Goal: Information Seeking & Learning: Learn about a topic

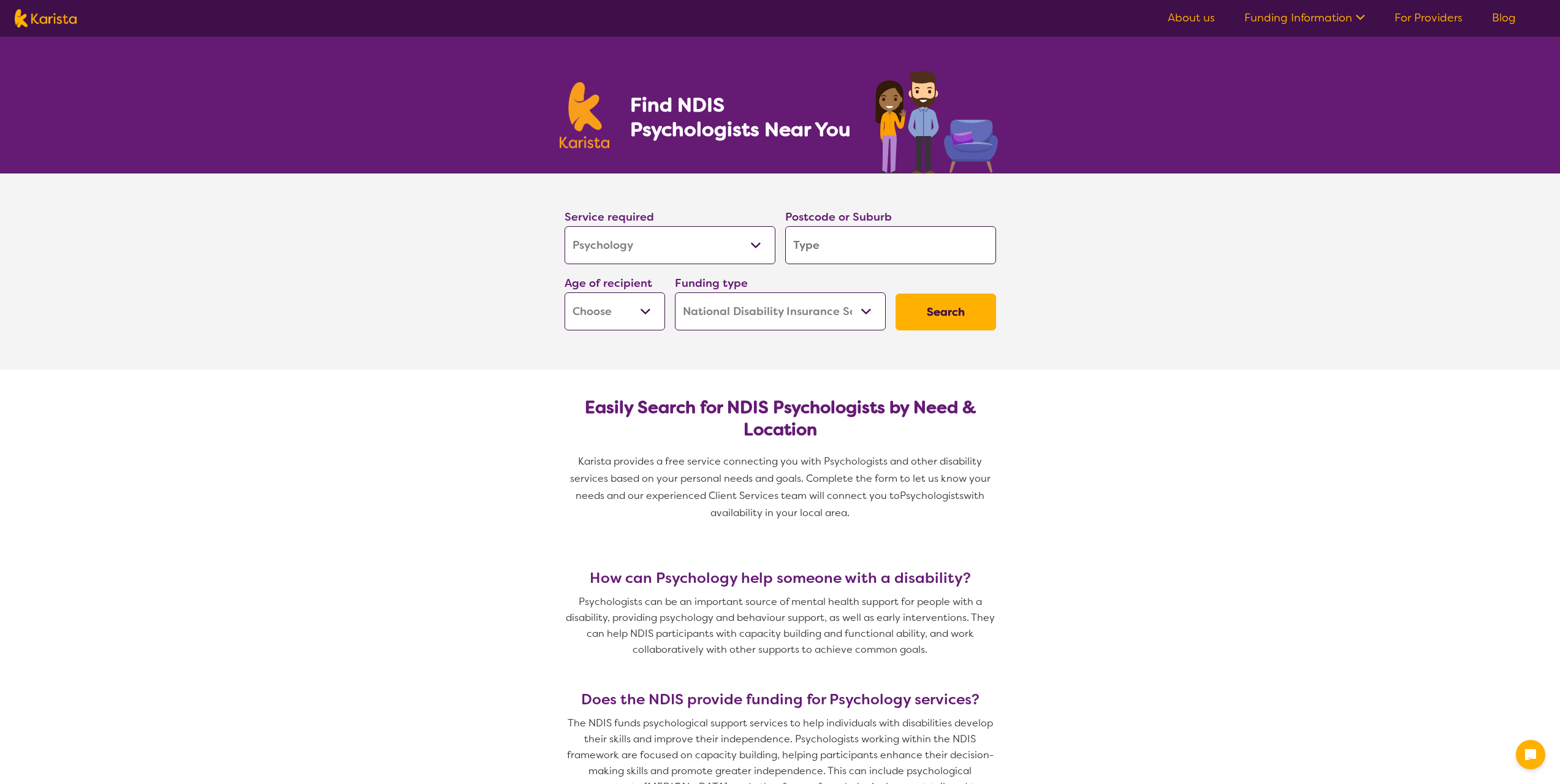
select select "Psychology"
select select "NDIS"
select select "Psychology"
select select "NDIS"
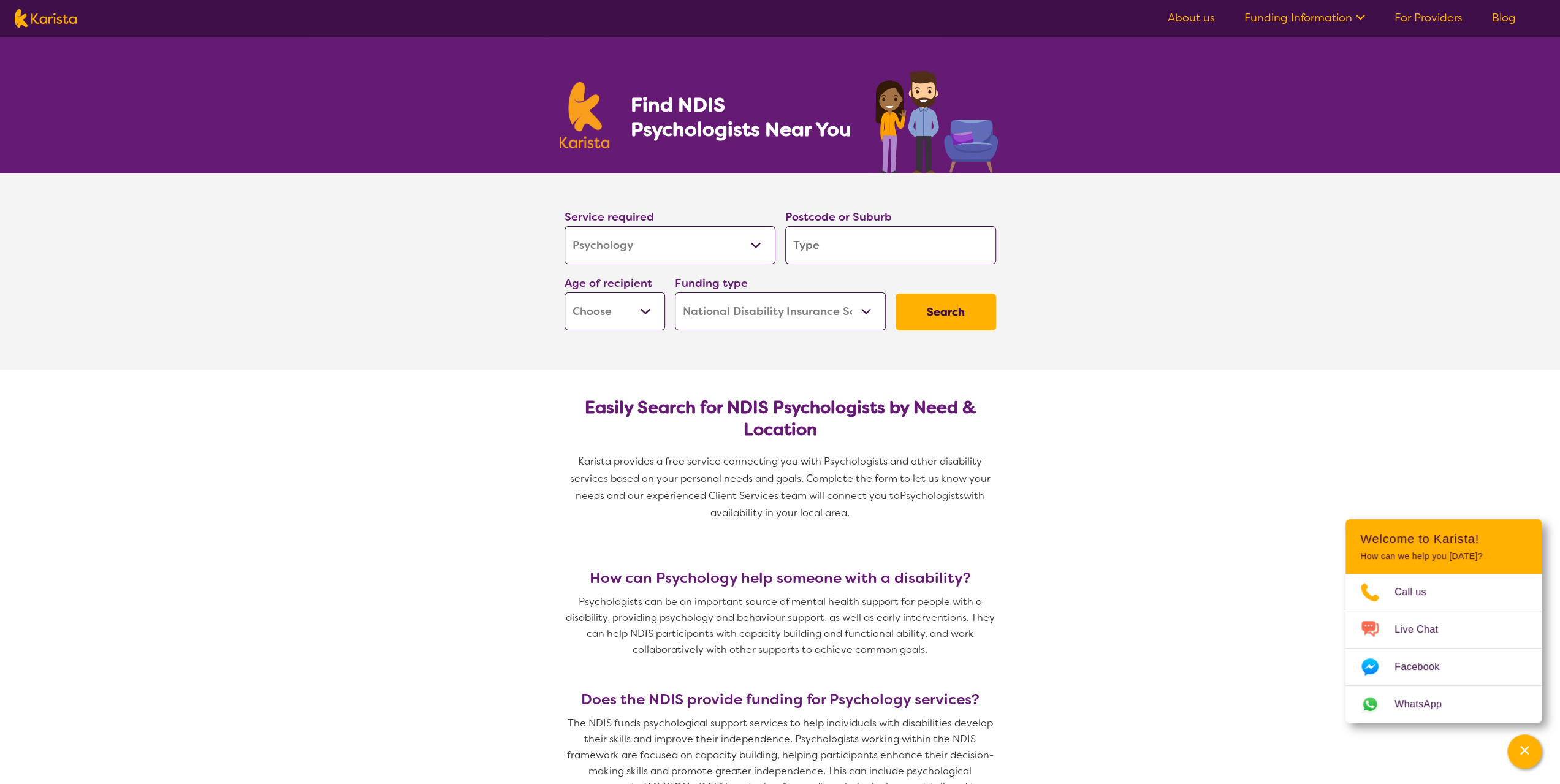
click at [687, 238] on select "Allied Health Assistant Assessment ([MEDICAL_DATA] or [MEDICAL_DATA]) Behaviour…" at bounding box center [670, 244] width 211 height 38
click at [816, 243] on input "search" at bounding box center [890, 244] width 211 height 38
type input "C"
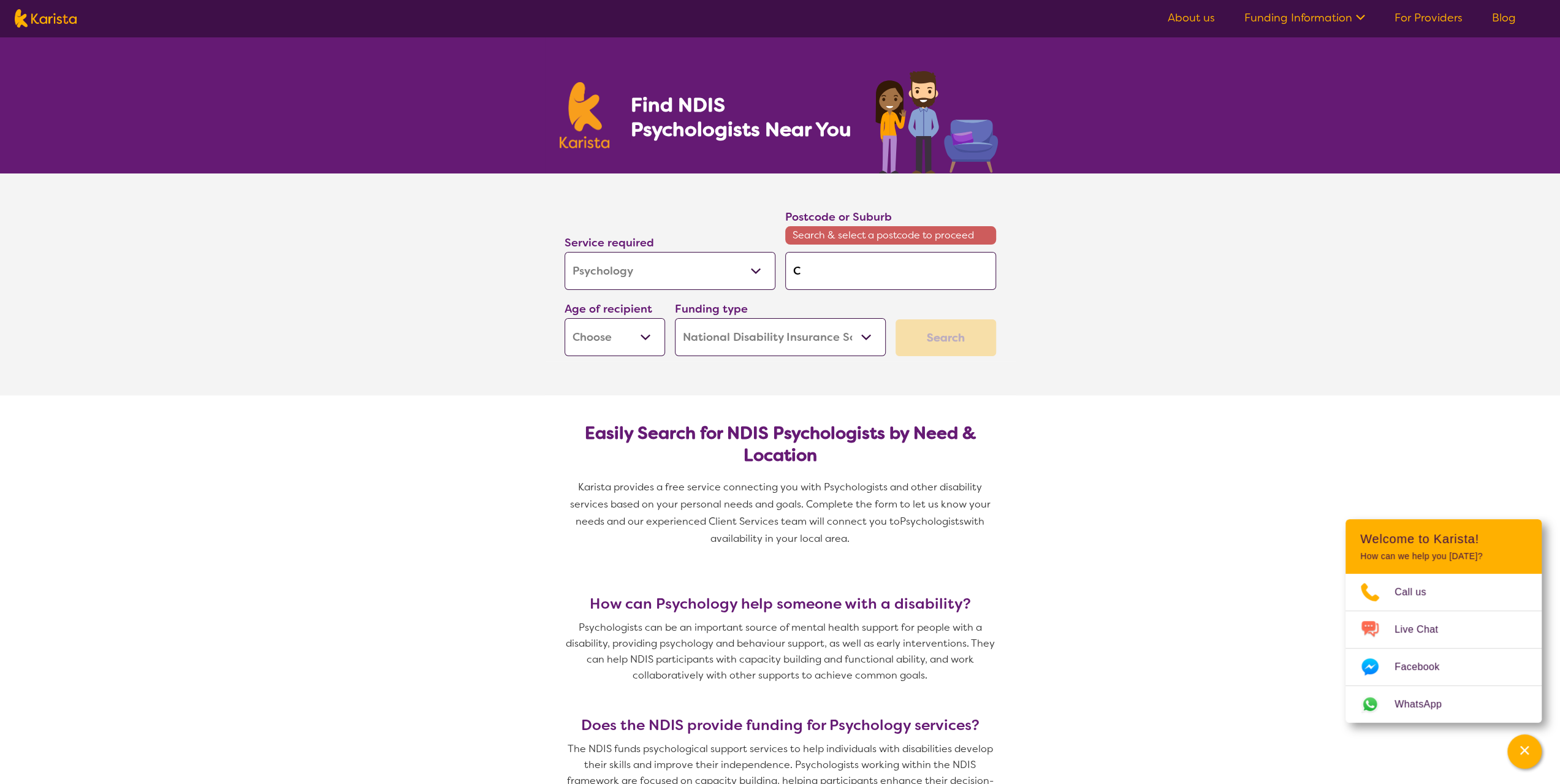
type input "Ce"
type input "Ces"
type input "Cess"
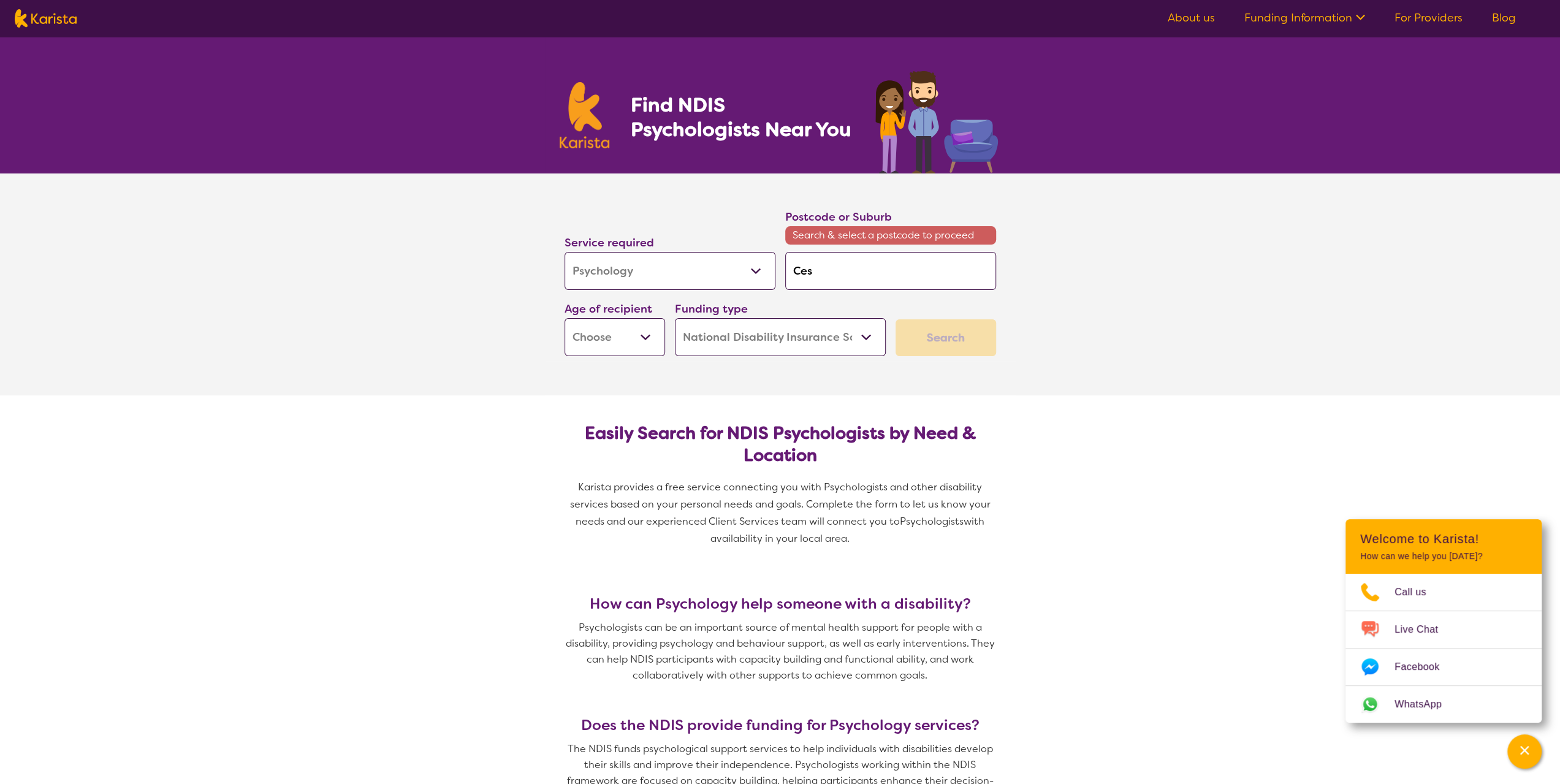
type input "Cess"
type input "Cessn"
type input "Cessnc"
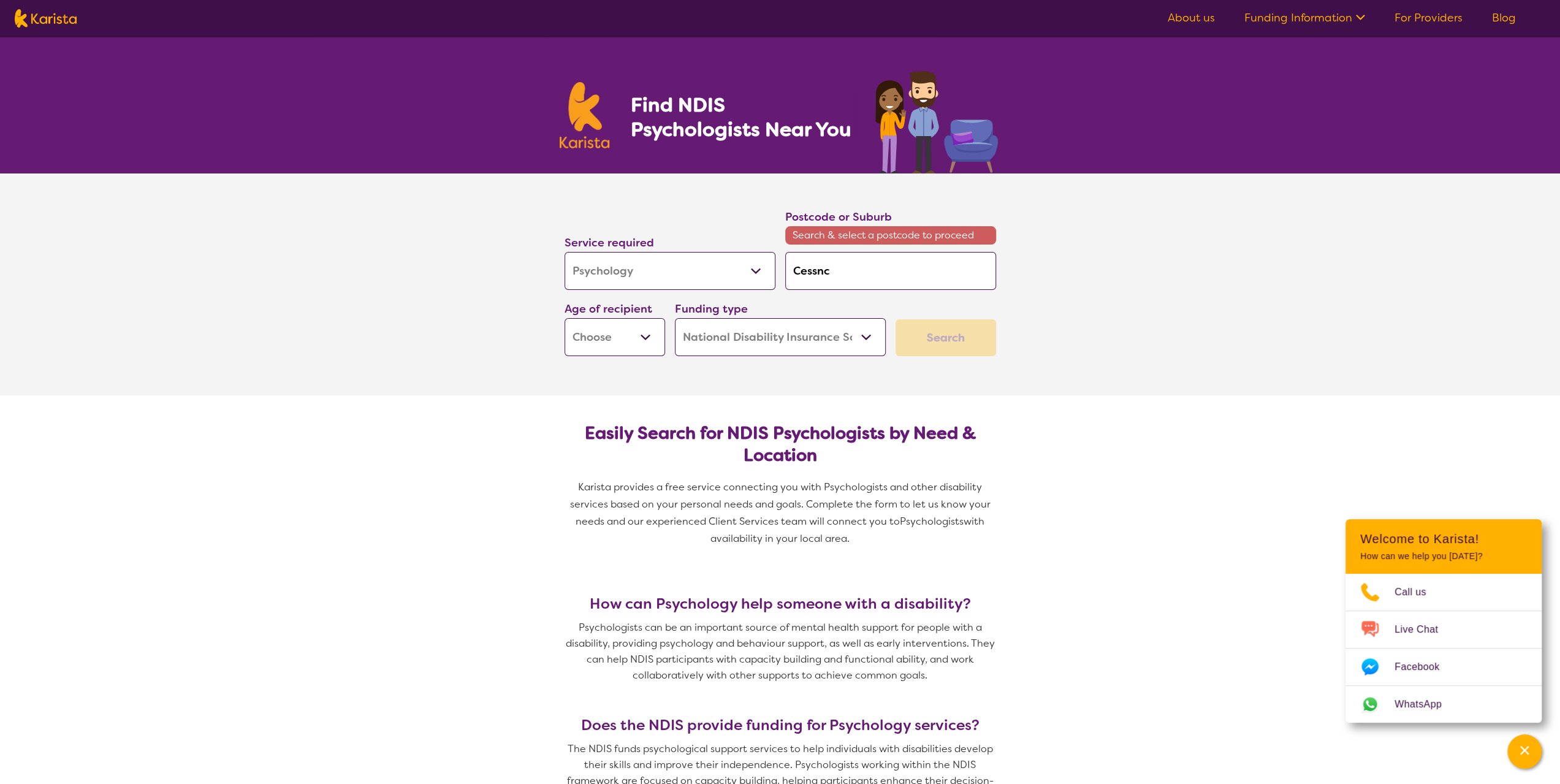
type input "Cessn"
click at [817, 308] on em "Cessn" at bounding box center [807, 304] width 27 height 13
type input "2325"
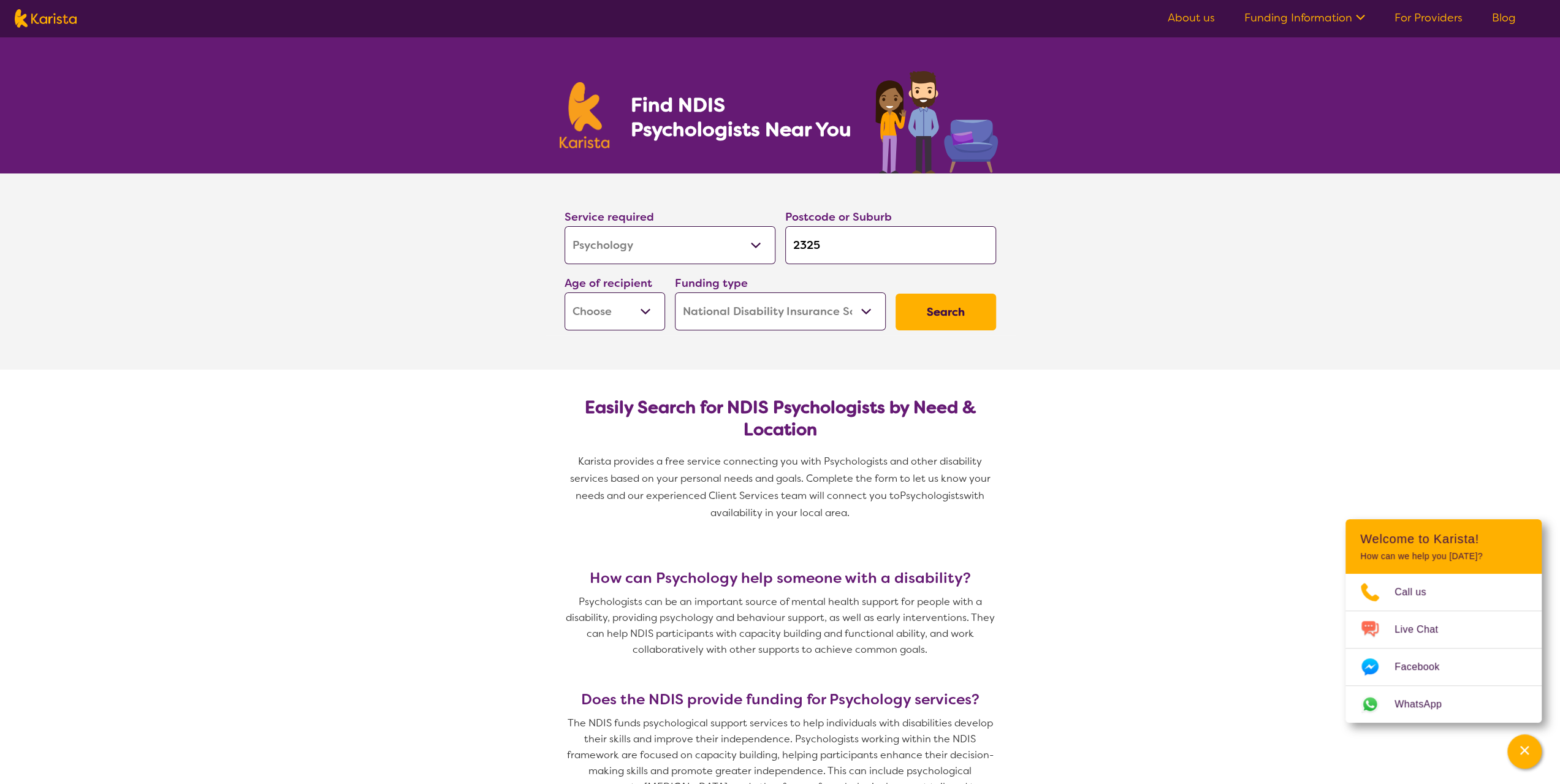
click at [642, 310] on select "Early Childhood - 0 to 9 Child - 10 to 11 Adolescent - 12 to 17 Adult - 18 to 6…" at bounding box center [615, 310] width 101 height 38
select select "EC"
click at [565, 292] on select "Early Childhood - 0 to 9 Child - 10 to 11 Adolescent - 12 to 17 Adult - 18 to 6…" at bounding box center [615, 310] width 101 height 38
select select "EC"
click at [941, 316] on button "Search" at bounding box center [946, 312] width 101 height 37
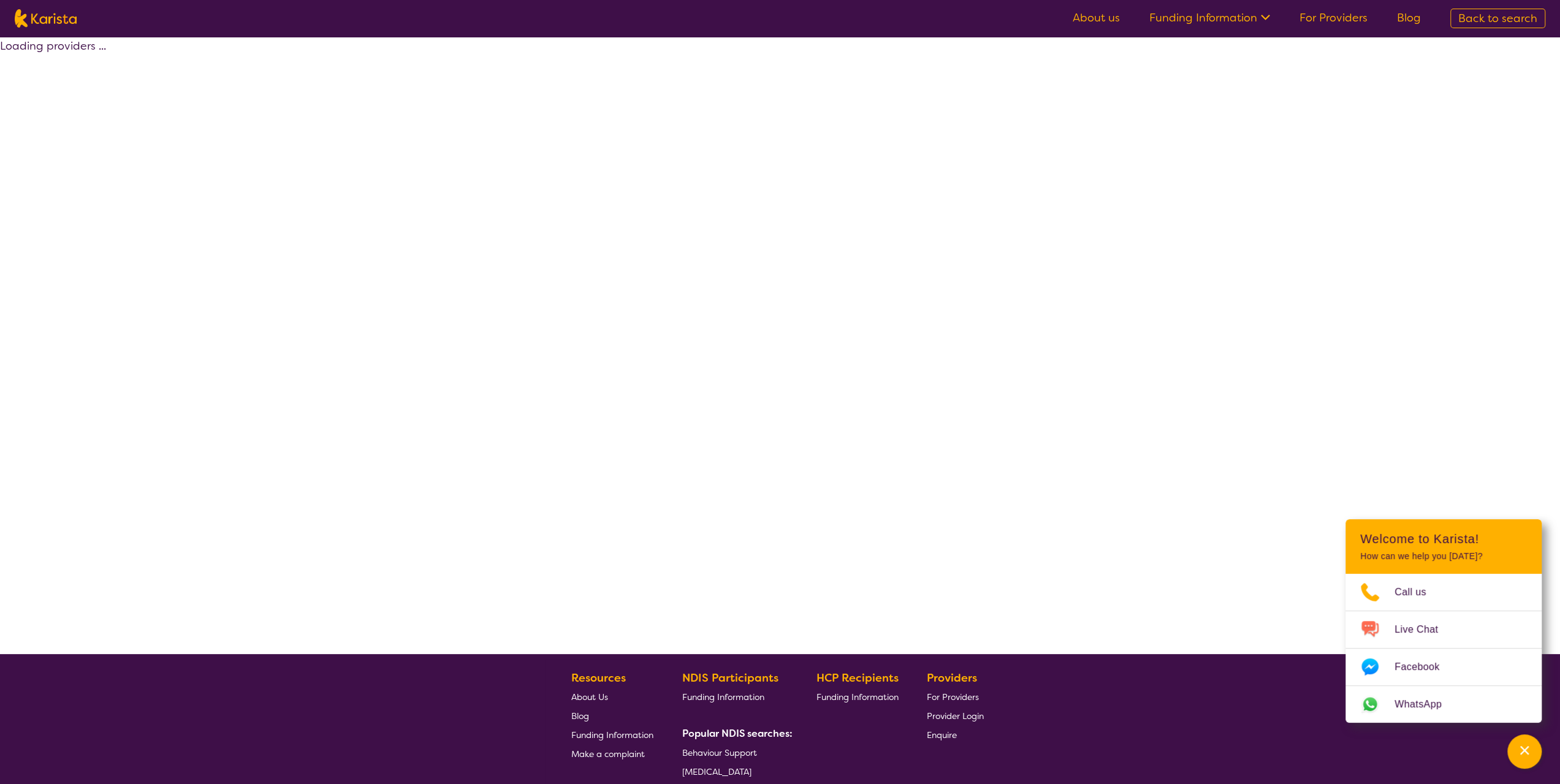
select select "by_score"
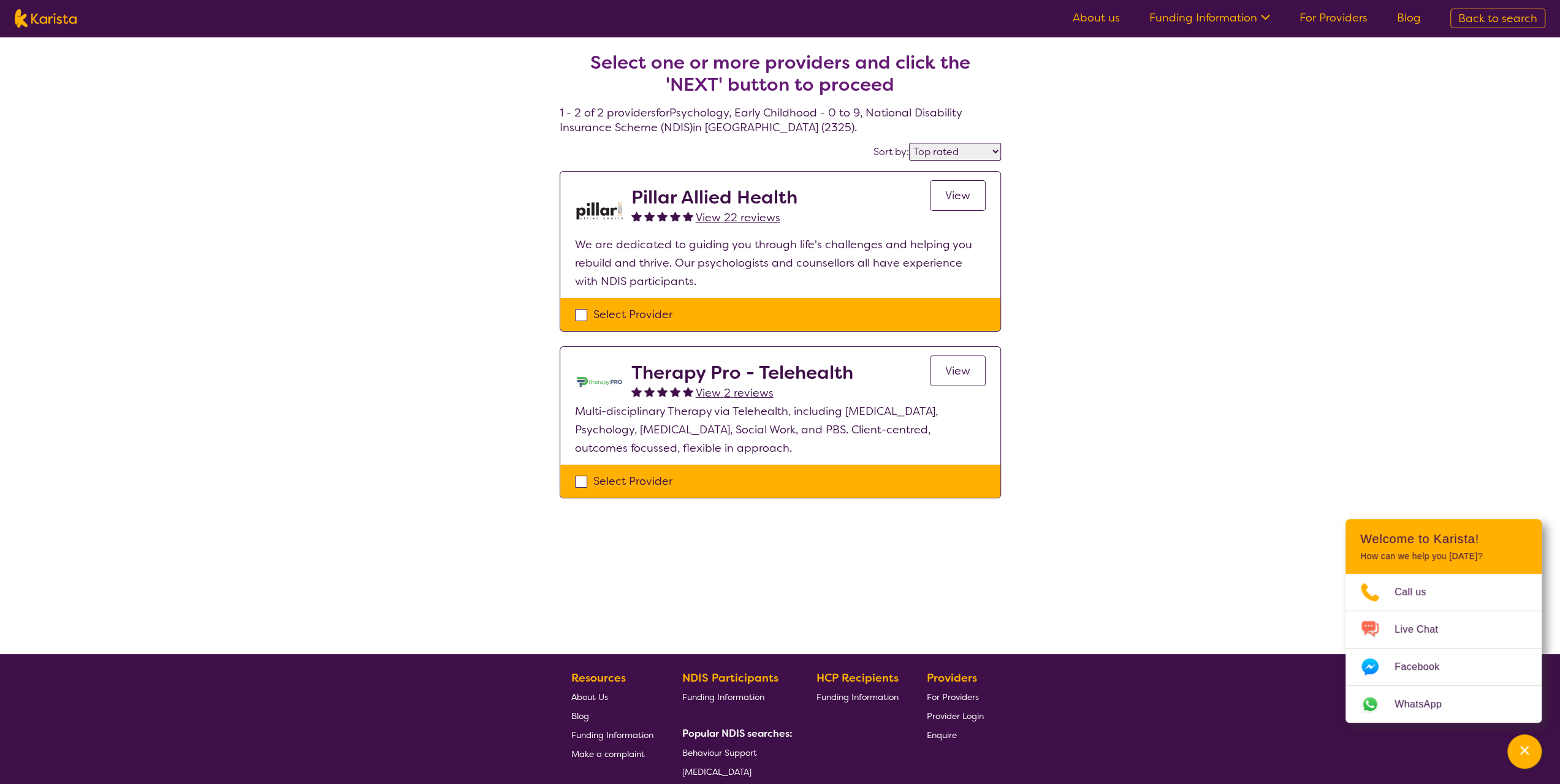
click at [946, 200] on span "View" at bounding box center [957, 195] width 25 height 15
